Goal: Task Accomplishment & Management: Manage account settings

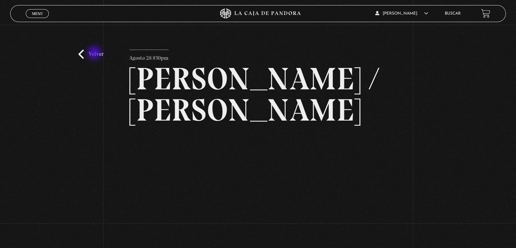
click at [95, 54] on link "Volver" at bounding box center [90, 54] width 25 height 9
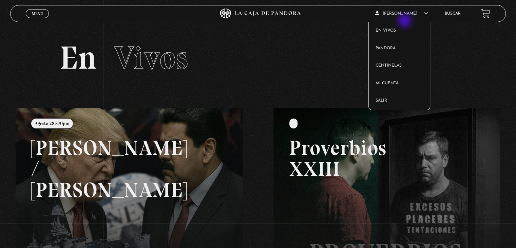
click at [424, 15] on icon at bounding box center [426, 13] width 4 height 4
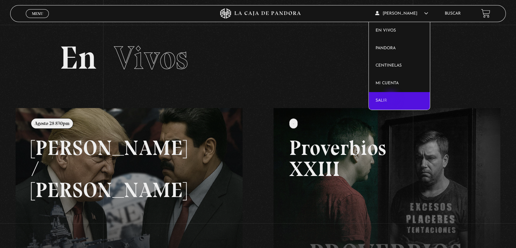
click at [392, 99] on link "Salir" at bounding box center [399, 101] width 61 height 18
